Goal: Information Seeking & Learning: Learn about a topic

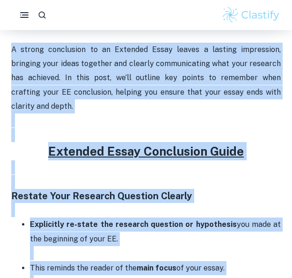
scroll to position [322, 0]
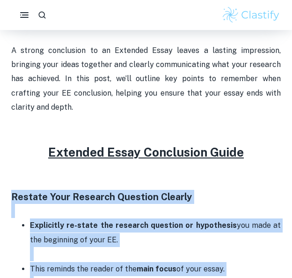
drag, startPoint x: 176, startPoint y: 128, endPoint x: 13, endPoint y: 192, distance: 175.0
copy div "Loremip Dolo Sitametc Adipisci Elitsed Doeiusmodt in-utlab etd magnaali enimadm…"
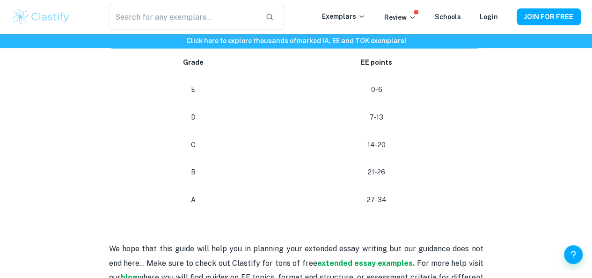
scroll to position [458, 0]
